Goal: Task Accomplishment & Management: Manage account settings

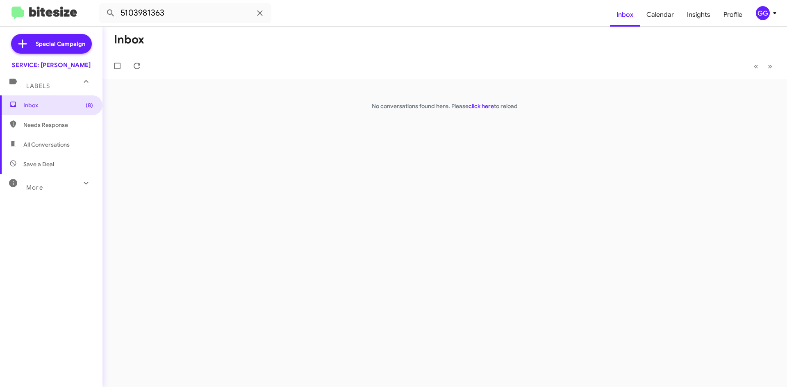
click at [36, 124] on span "Needs Response" at bounding box center [58, 125] width 70 height 8
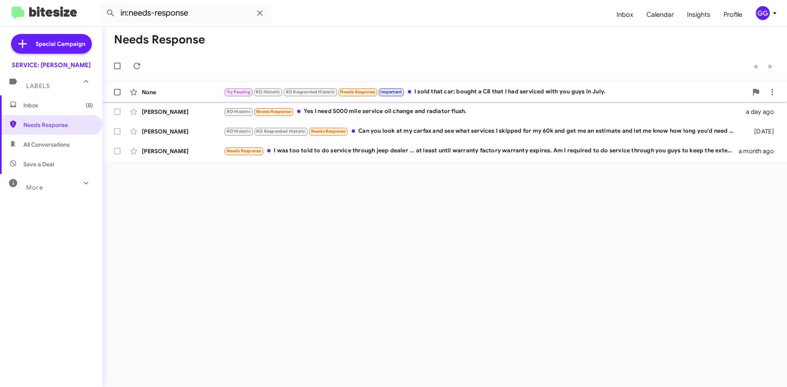
click at [482, 93] on div "Try Pausing RO Historic RO Responded Historic Needs Response Important I sold t…" at bounding box center [486, 91] width 524 height 9
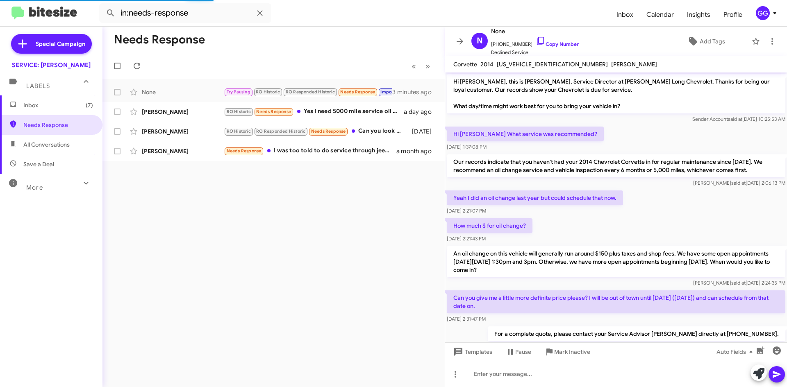
scroll to position [333, 0]
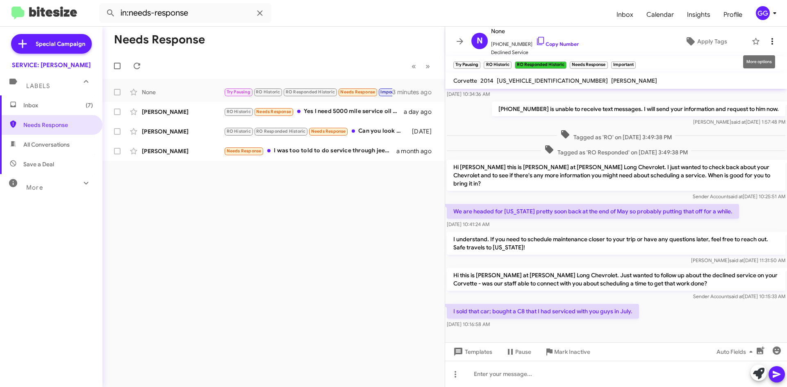
click at [767, 40] on icon at bounding box center [772, 41] width 10 height 10
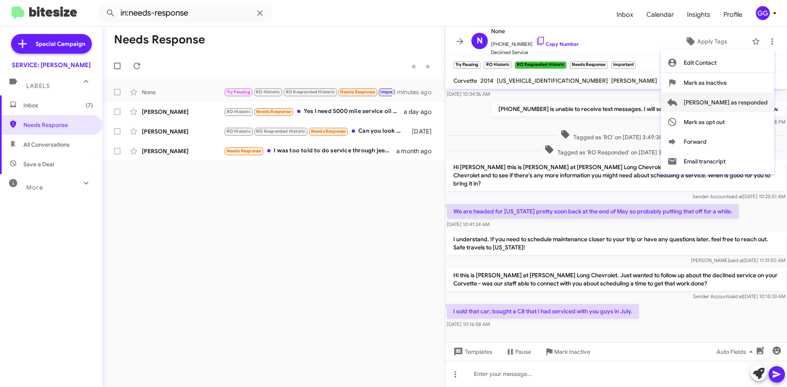
click at [738, 103] on span "[PERSON_NAME] as responded" at bounding box center [726, 103] width 84 height 20
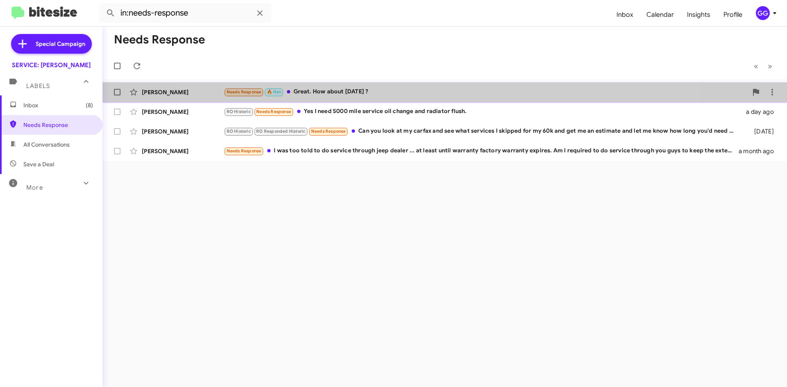
click at [431, 87] on div "Needs Response 🔥 Hot Great. How about [DATE] ?" at bounding box center [486, 91] width 524 height 9
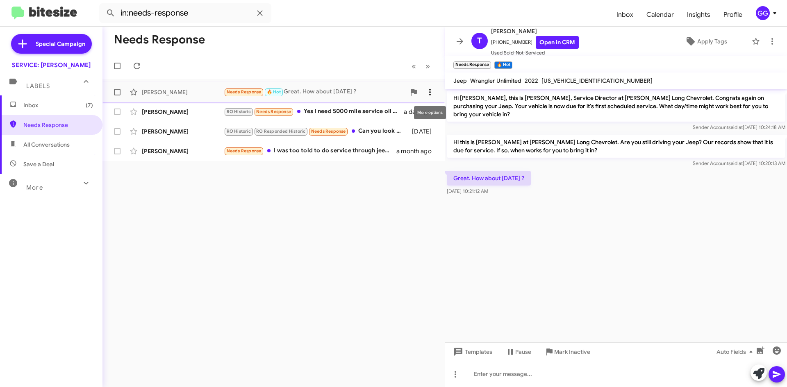
click at [431, 89] on icon at bounding box center [430, 92] width 10 height 10
click at [408, 132] on span "[PERSON_NAME] as responded" at bounding box center [390, 133] width 84 height 20
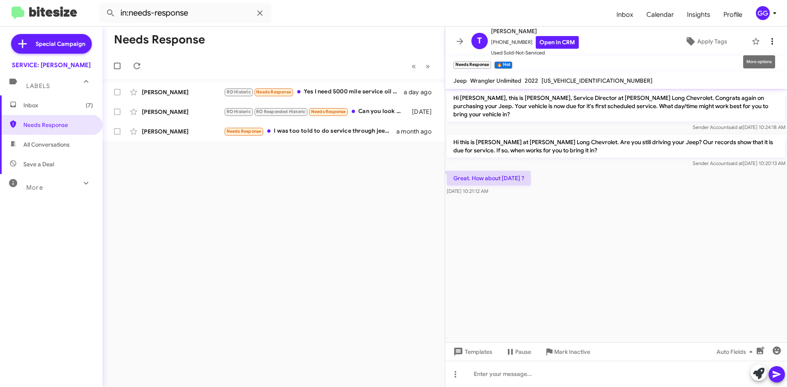
click at [769, 40] on icon at bounding box center [772, 41] width 10 height 10
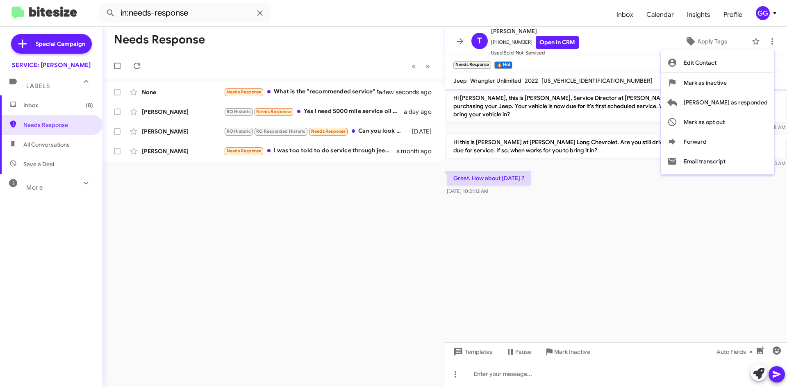
click at [57, 144] on div at bounding box center [393, 193] width 787 height 387
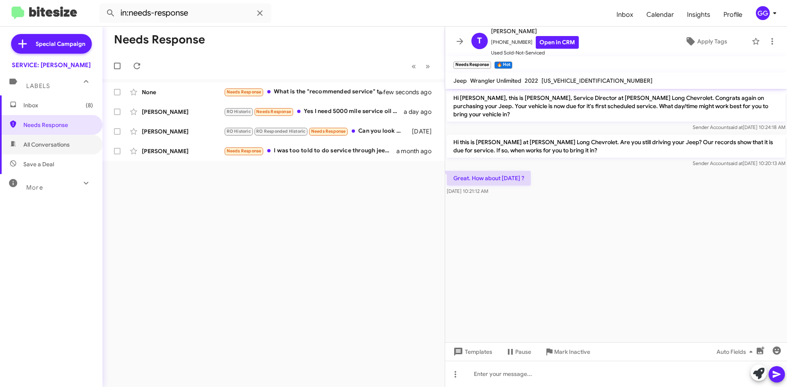
click at [57, 144] on span "All Conversations" at bounding box center [46, 145] width 46 height 8
type input "in:all-conversations"
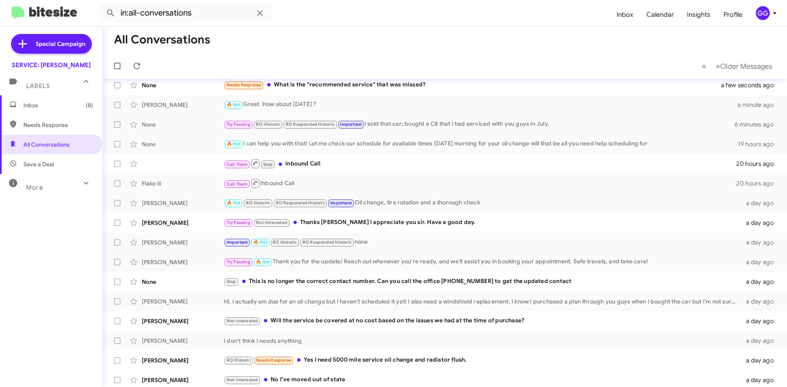
scroll to position [7, 0]
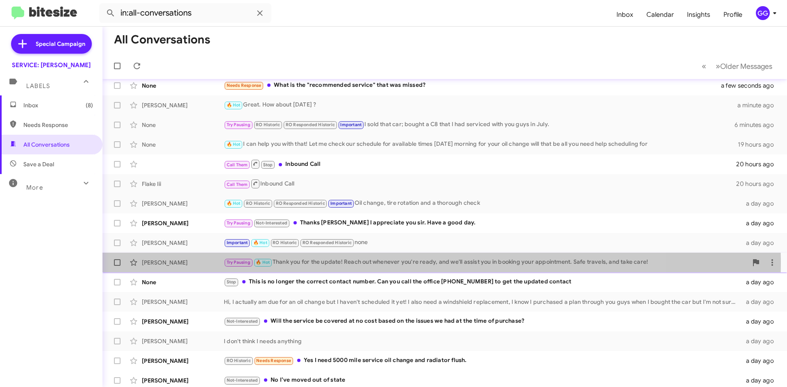
click at [359, 264] on div "Try Pausing 🔥 Hot Thank you for the update! Reach out whenever you're ready, an…" at bounding box center [486, 262] width 524 height 9
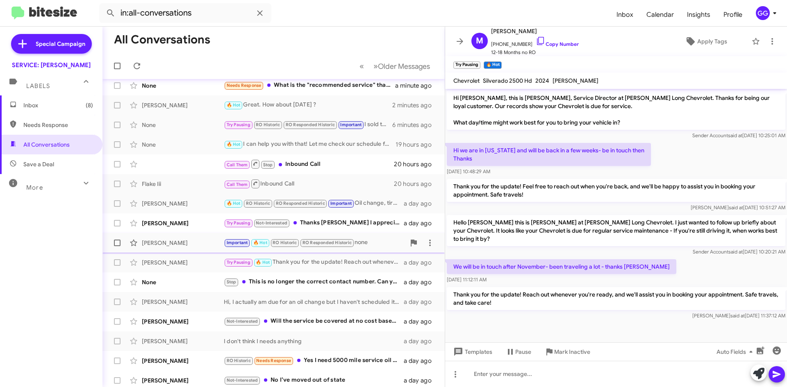
click at [377, 243] on div "Important 🔥 Hot RO Historic RO Responded Historic none" at bounding box center [315, 242] width 182 height 9
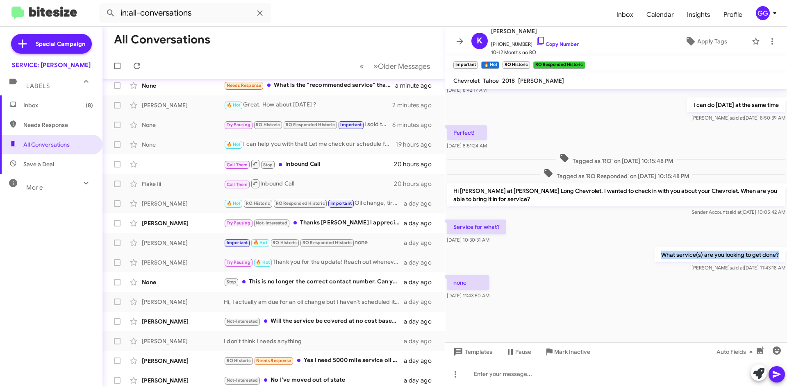
drag, startPoint x: 655, startPoint y: 254, endPoint x: 773, endPoint y: 251, distance: 118.1
click at [773, 251] on p "What service(s) are you looking to get done?" at bounding box center [720, 255] width 131 height 15
copy p "What service(s) are you looking to get done?"
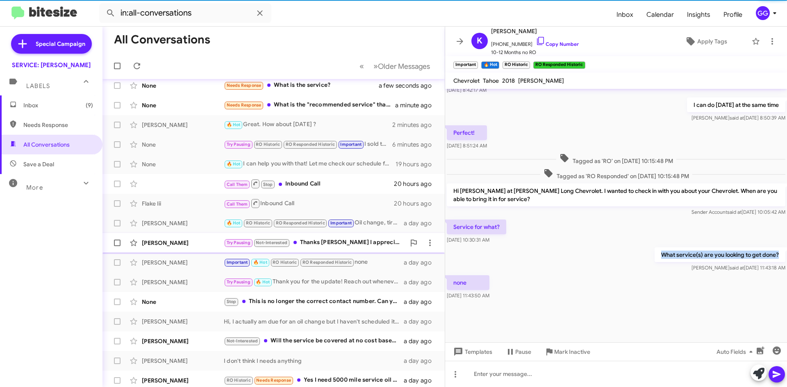
scroll to position [26, 0]
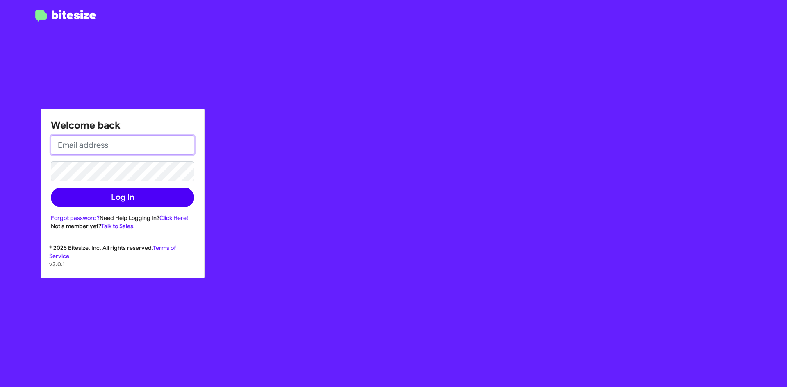
type input "ggomezlara@phillong.com"
click at [133, 201] on button "Log In" at bounding box center [122, 198] width 143 height 20
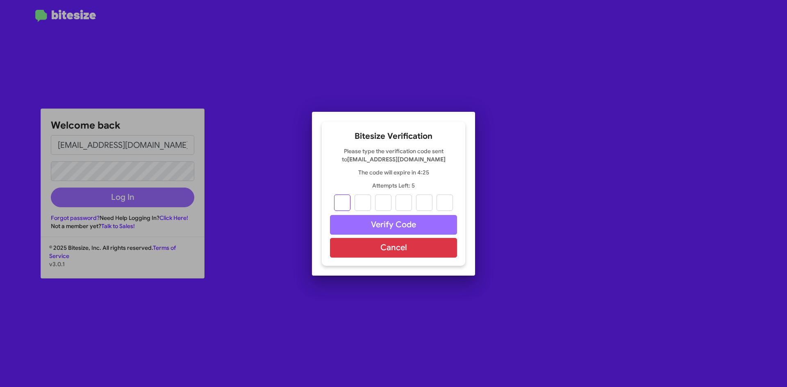
type input "3"
type input "8"
click at [367, 205] on input "8" at bounding box center [363, 203] width 16 height 16
click at [368, 206] on input "text" at bounding box center [363, 203] width 16 height 16
type input "6"
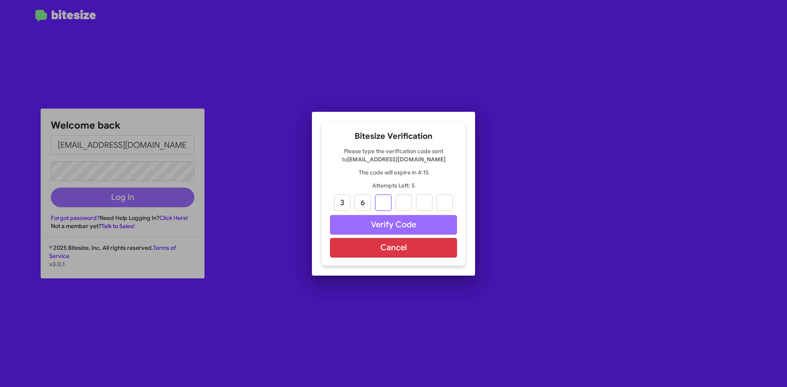
type input "8"
click at [405, 202] on input "8" at bounding box center [404, 203] width 16 height 16
click at [405, 205] on input "text" at bounding box center [404, 203] width 16 height 16
type input "5"
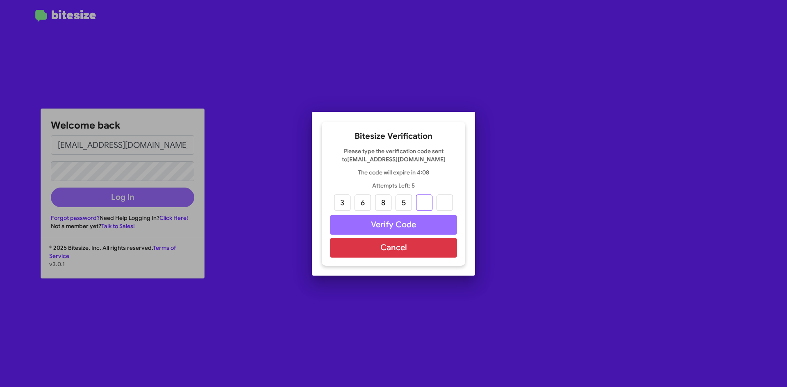
type input "9"
type input "0"
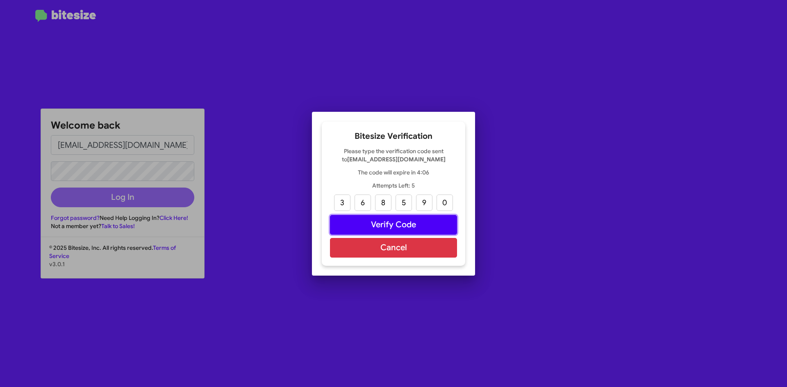
click at [379, 225] on button "Verify Code" at bounding box center [393, 225] width 127 height 20
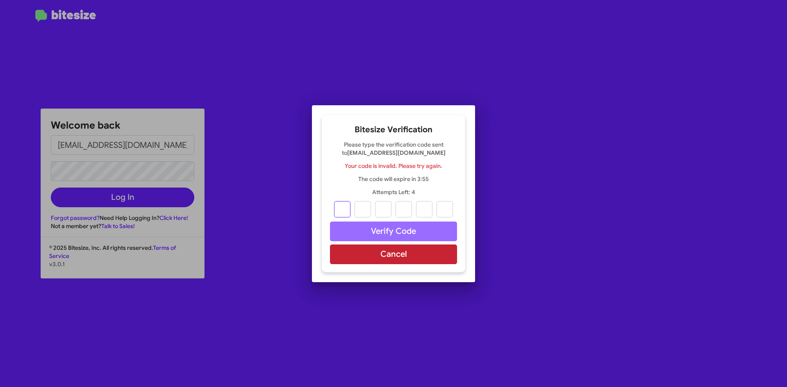
type input "6"
type input "1"
type input "0"
type input "9"
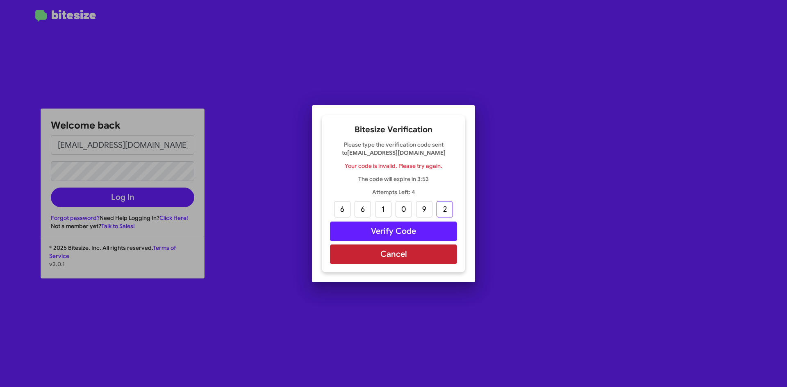
type input "2"
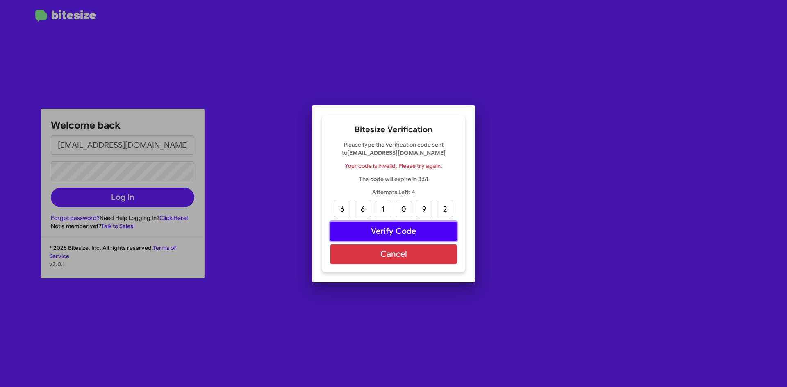
click at [393, 231] on button "Verify Code" at bounding box center [393, 232] width 127 height 20
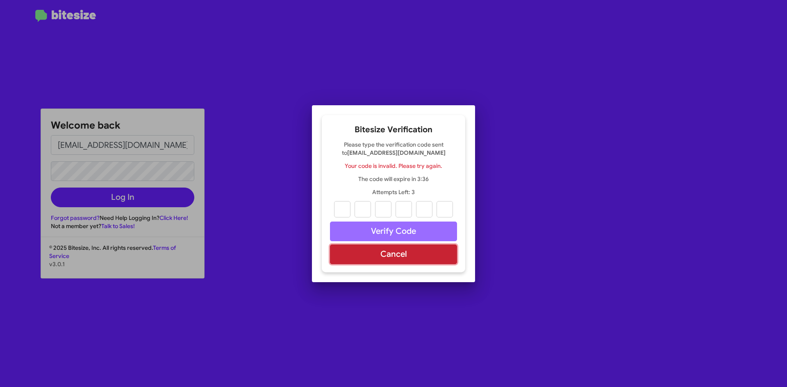
click at [407, 252] on button "Cancel" at bounding box center [393, 255] width 127 height 20
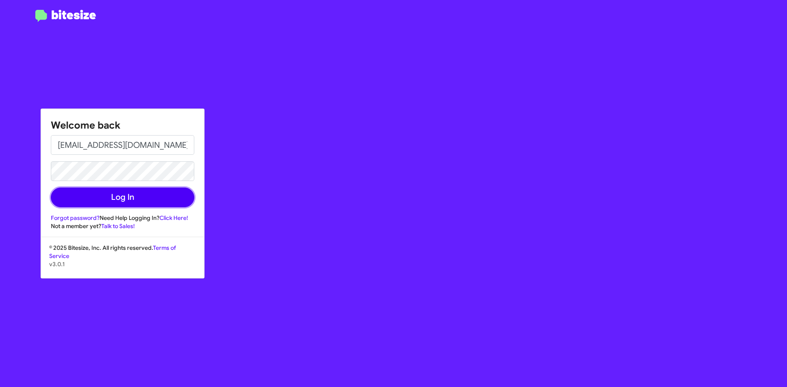
click at [116, 198] on button "Log In" at bounding box center [122, 198] width 143 height 20
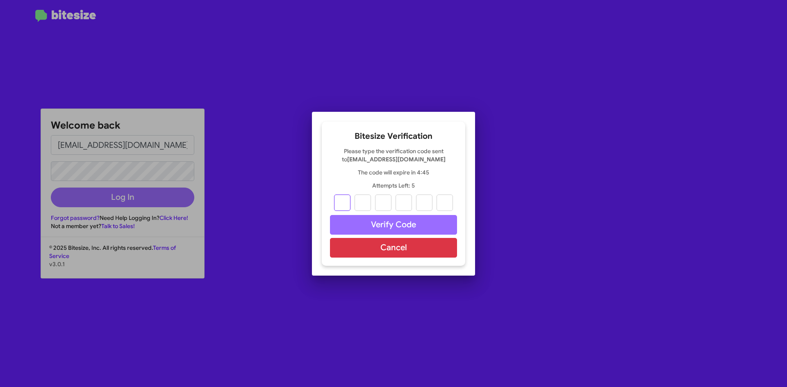
drag, startPoint x: 340, startPoint y: 203, endPoint x: 352, endPoint y: 211, distance: 14.1
click at [340, 203] on input "text" at bounding box center [342, 203] width 16 height 16
type input "1"
type input "0"
click at [365, 202] on input "0" at bounding box center [363, 203] width 16 height 16
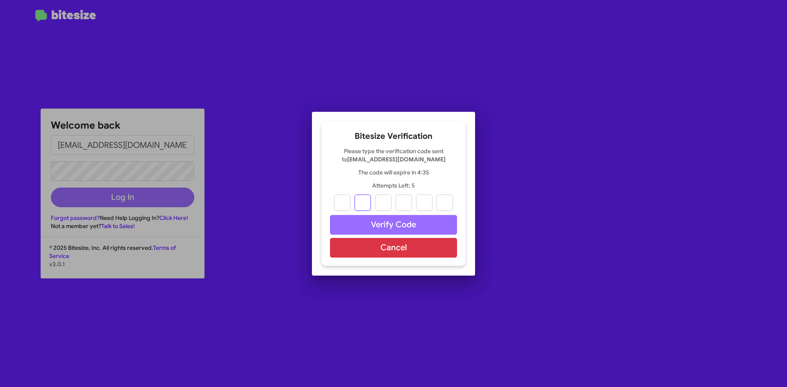
type input "1"
type input "4"
type input "0"
type input "9"
type input "4"
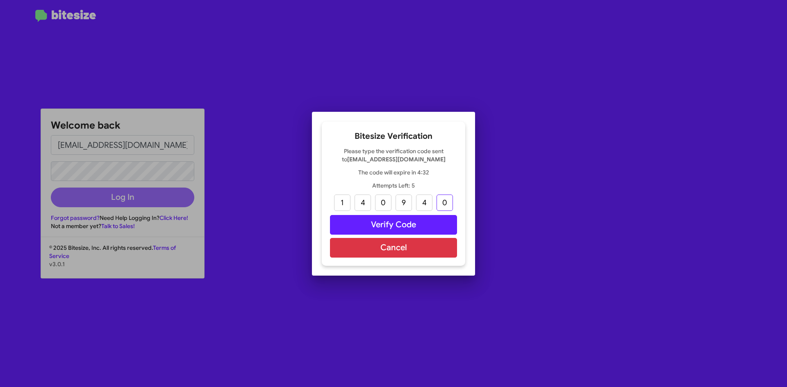
type input "0"
click at [400, 224] on button "Verify Code" at bounding box center [393, 225] width 127 height 20
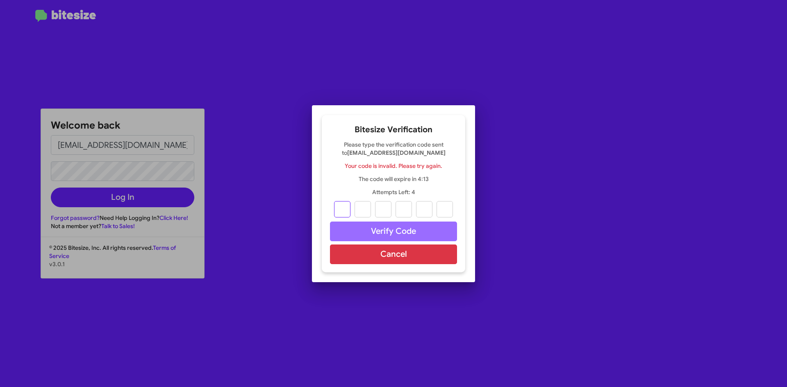
type input "6"
type input "1"
type input "8"
type input "1"
type input "0"
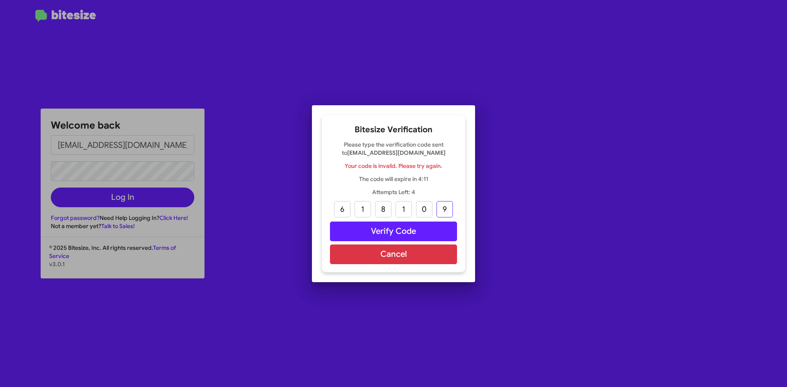
type input "9"
click at [423, 228] on button "Verify Code" at bounding box center [393, 232] width 127 height 20
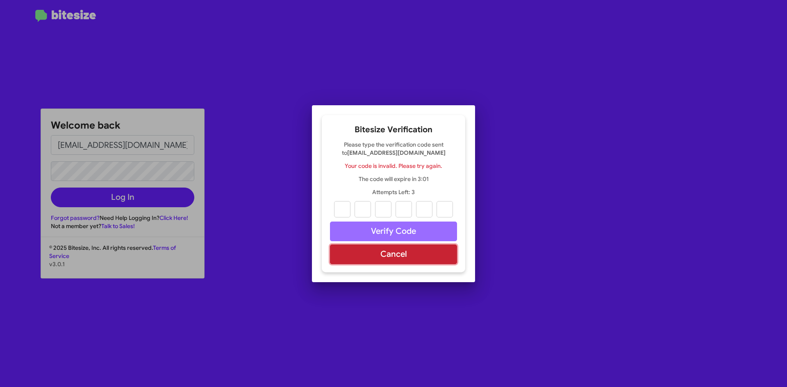
click at [370, 255] on button "Cancel" at bounding box center [393, 255] width 127 height 20
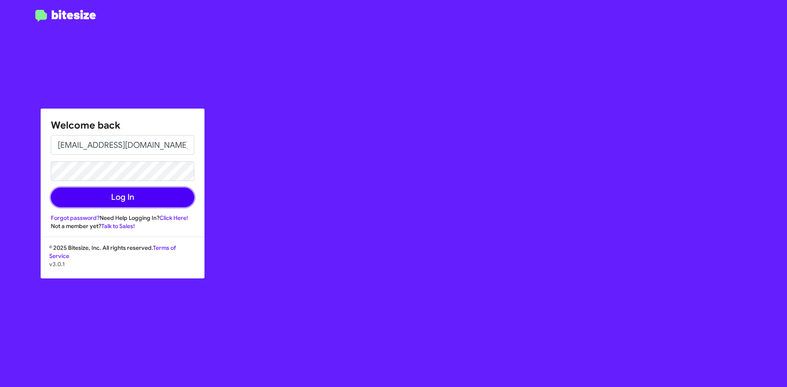
click at [123, 200] on button "Log In" at bounding box center [122, 198] width 143 height 20
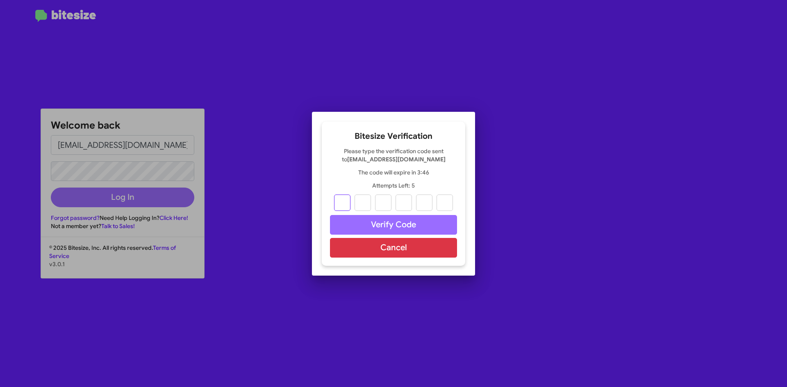
type input "5"
type input "2"
type input "9"
type input "7"
type input "8"
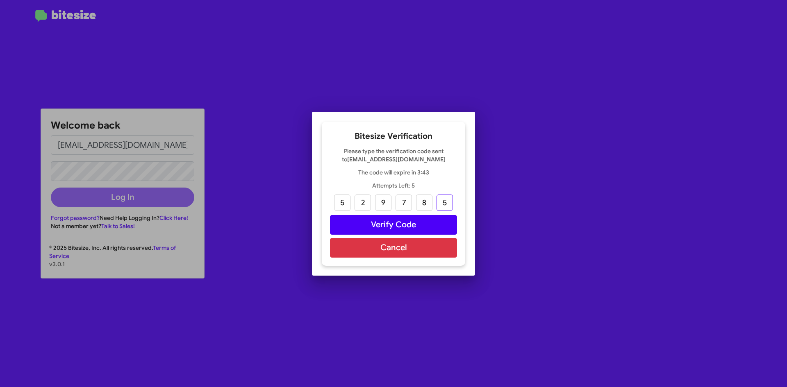
type input "5"
click at [405, 221] on button "Verify Code" at bounding box center [393, 225] width 127 height 20
